Goal: Communication & Community: Connect with others

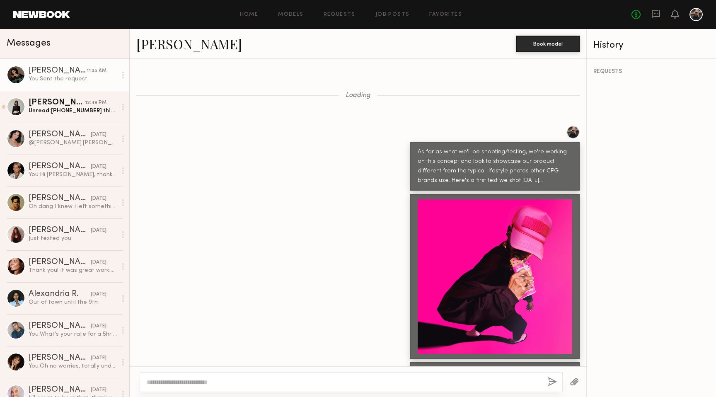
scroll to position [1048, 0]
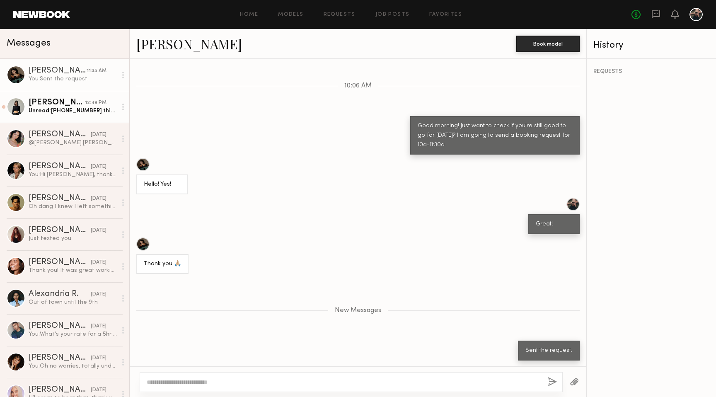
click at [89, 119] on link "Kate A. 12:49 PM Unread: 6616517006 this is my number For more comfortable cont…" at bounding box center [64, 107] width 129 height 32
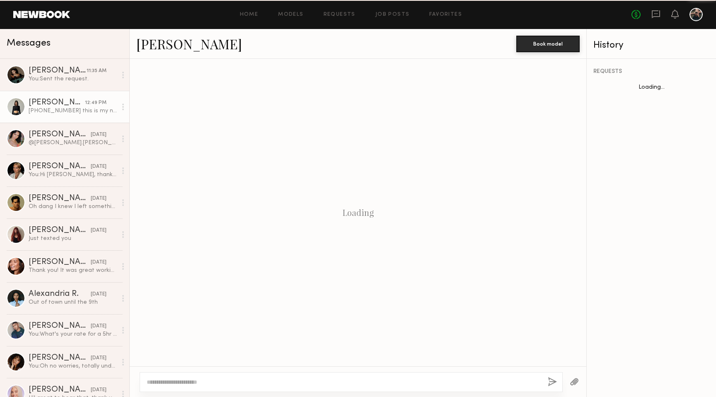
scroll to position [357, 0]
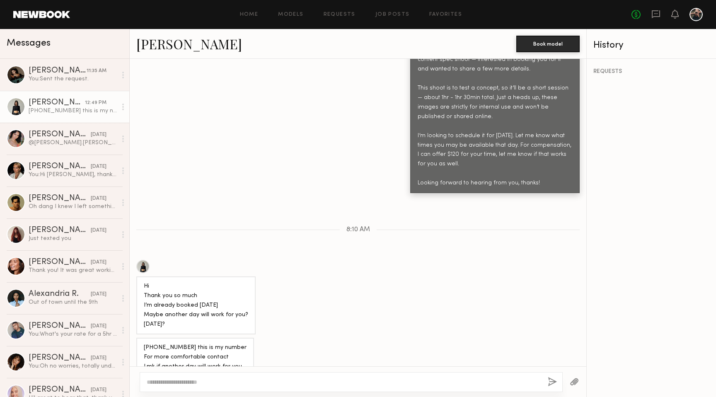
click at [70, 91] on link "Kate A. 12:49 PM 6616517006 this is my number For more comfortable contact Lmk …" at bounding box center [64, 107] width 129 height 32
click at [66, 79] on div "You: Sent the request." at bounding box center [73, 79] width 88 height 8
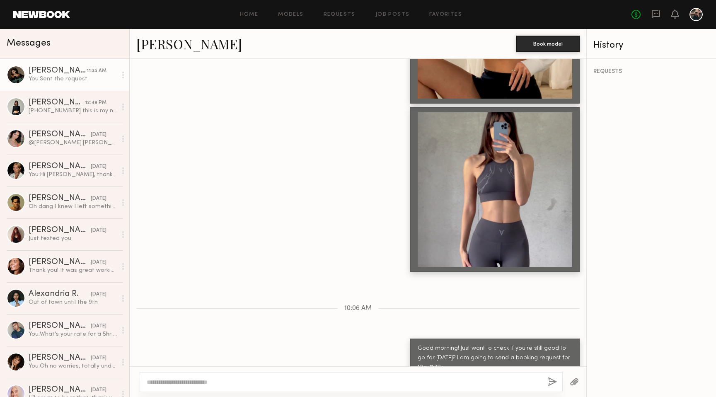
scroll to position [782, 0]
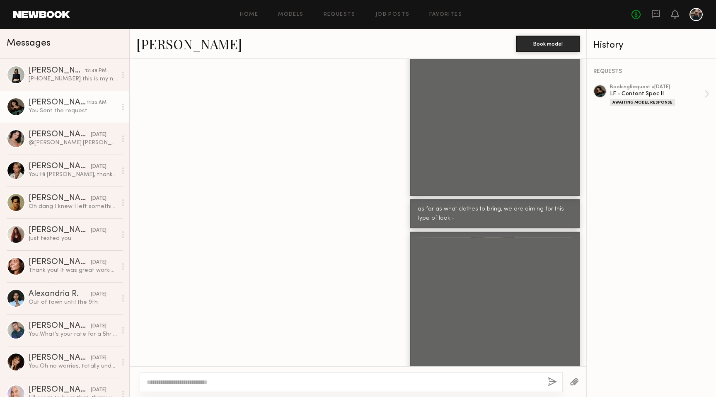
scroll to position [1334, 0]
